Goal: Information Seeking & Learning: Check status

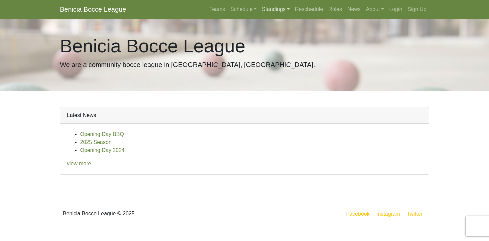
click at [266, 7] on link "Standings" at bounding box center [275, 9] width 33 height 13
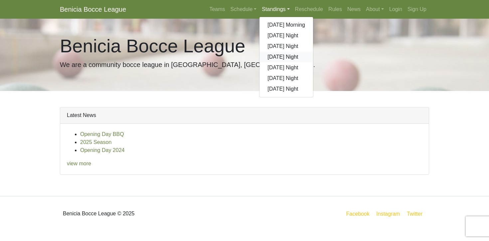
click at [280, 57] on link "[DATE] Night" at bounding box center [287, 57] width 54 height 11
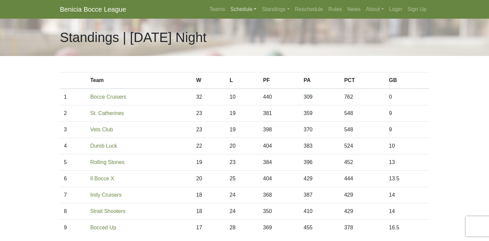
click at [235, 9] on link "Schedule" at bounding box center [244, 9] width 32 height 13
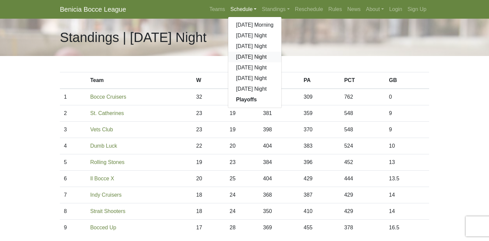
click at [241, 59] on link "[DATE] Night" at bounding box center [255, 57] width 54 height 11
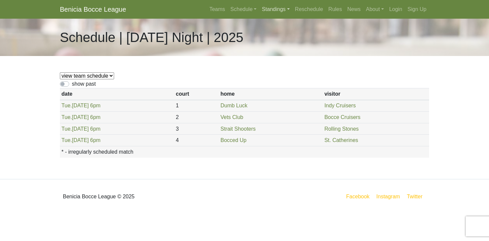
click at [271, 8] on link "Standings" at bounding box center [275, 9] width 33 height 13
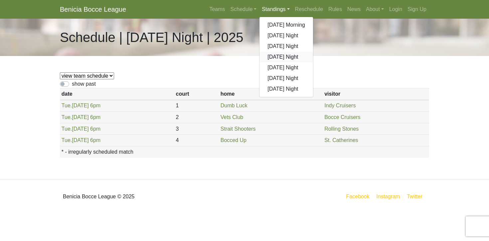
click at [271, 57] on link "[DATE] Night" at bounding box center [287, 57] width 54 height 11
